Goal: Transaction & Acquisition: Purchase product/service

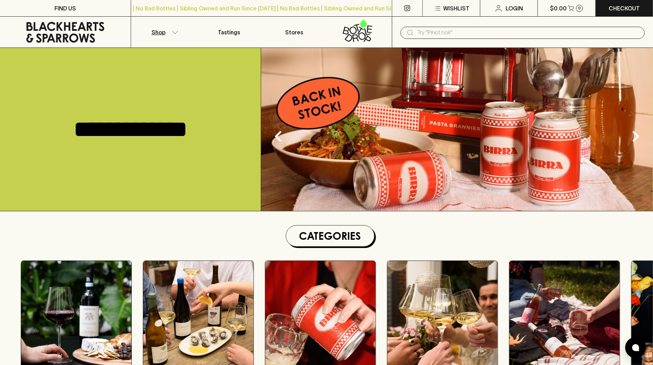
click at [152, 31] on p "Shop" at bounding box center [159, 32] width 14 height 8
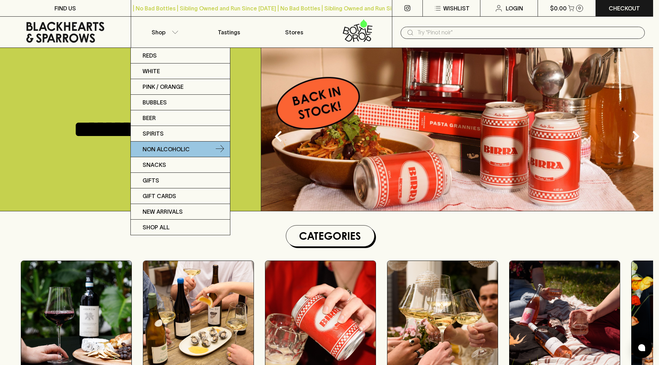
click at [173, 149] on p "Non Alcoholic" at bounding box center [166, 149] width 47 height 8
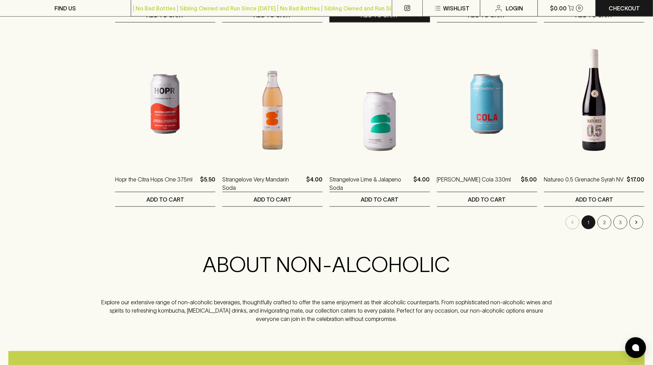
scroll to position [654, 0]
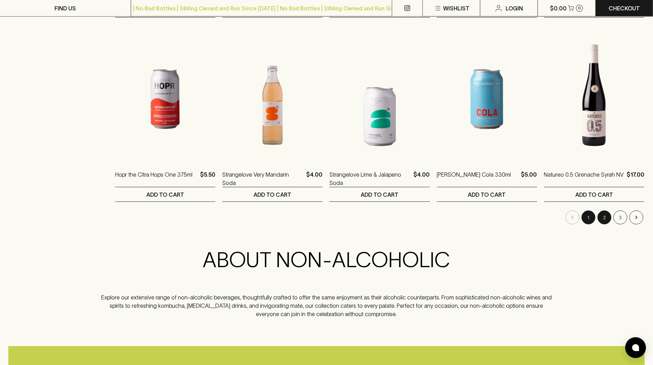
click at [604, 214] on button "2" at bounding box center [605, 218] width 14 height 14
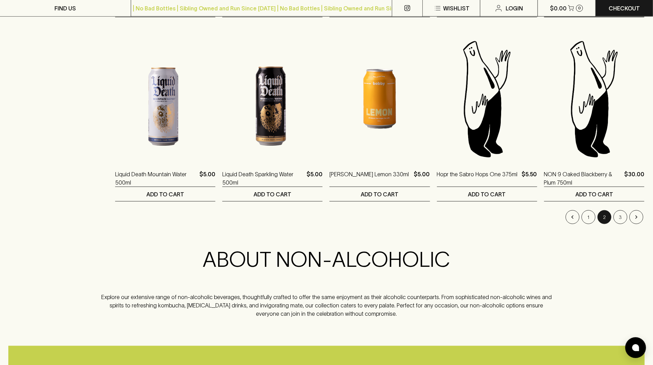
scroll to position [659, 0]
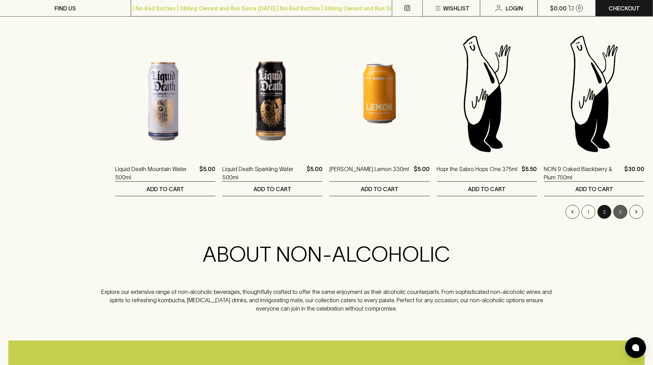
click at [619, 206] on button "3" at bounding box center [621, 212] width 14 height 14
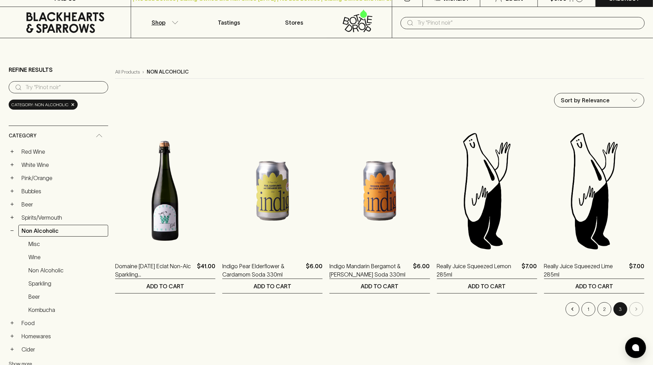
scroll to position [15, 0]
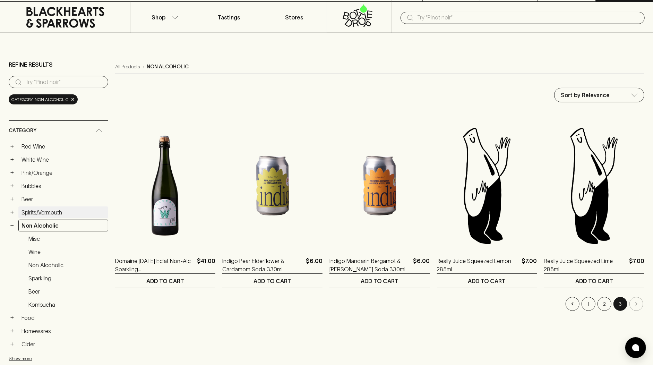
click at [53, 213] on link "Spirits/Vermouth" at bounding box center [63, 212] width 90 height 12
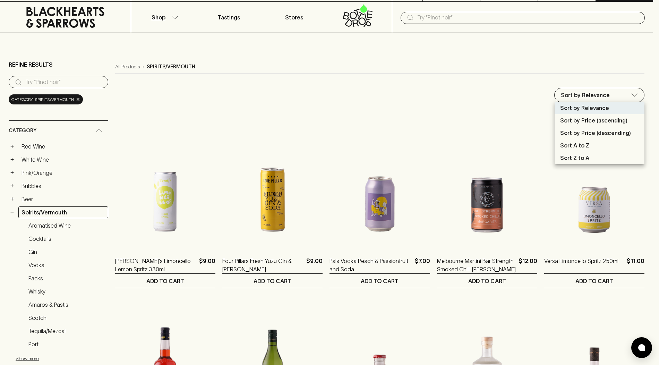
click at [611, 121] on p "Sort by Price (ascending)" at bounding box center [593, 120] width 67 height 8
type input "price:asc"
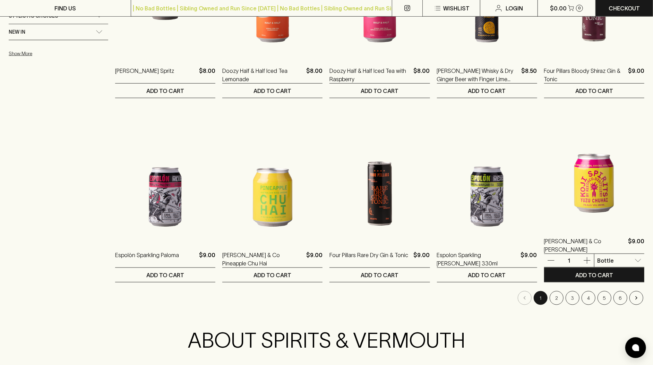
scroll to position [621, 0]
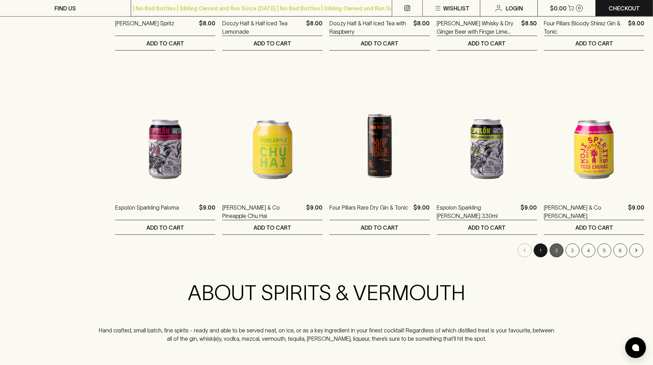
click at [557, 246] on button "2" at bounding box center [557, 251] width 14 height 14
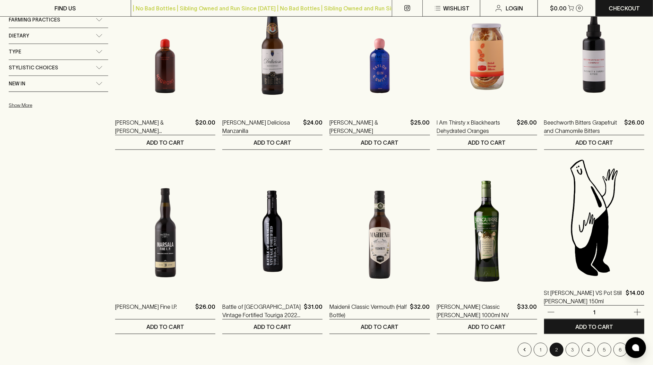
scroll to position [604, 0]
